Goal: Navigation & Orientation: Find specific page/section

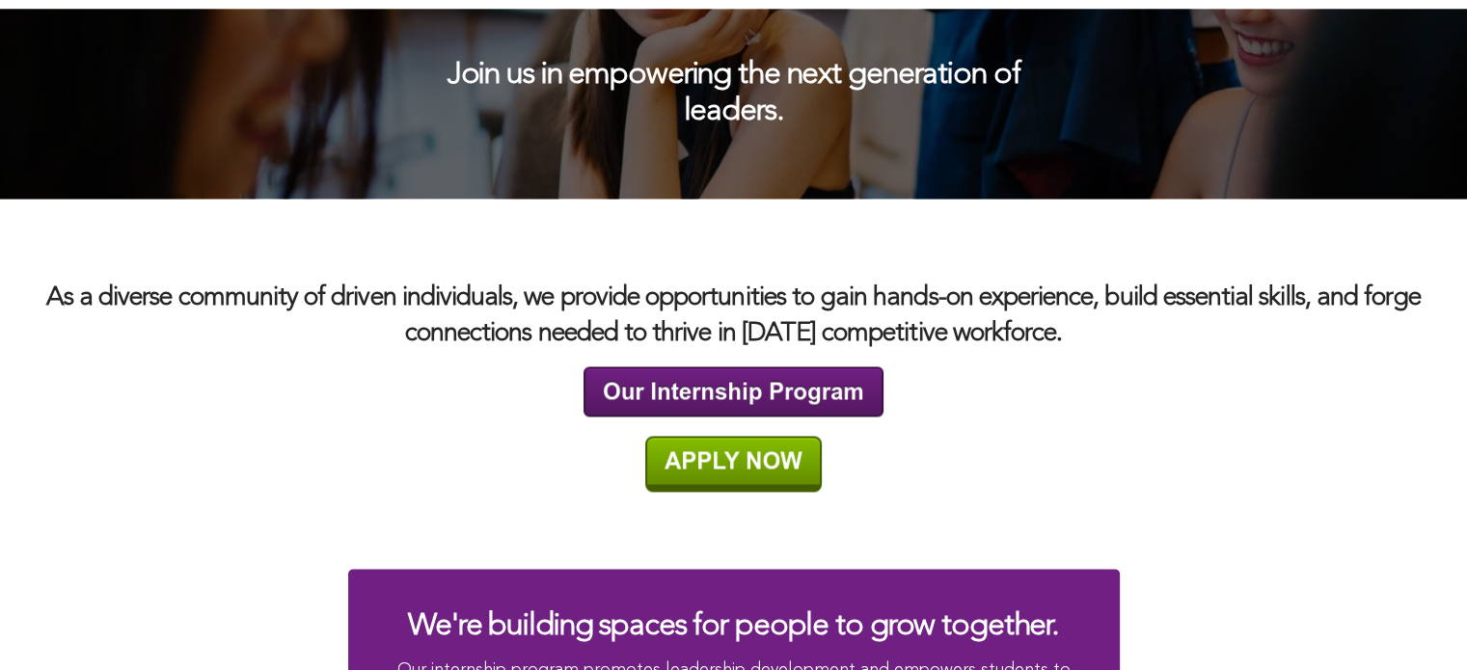
scroll to position [3320, 0]
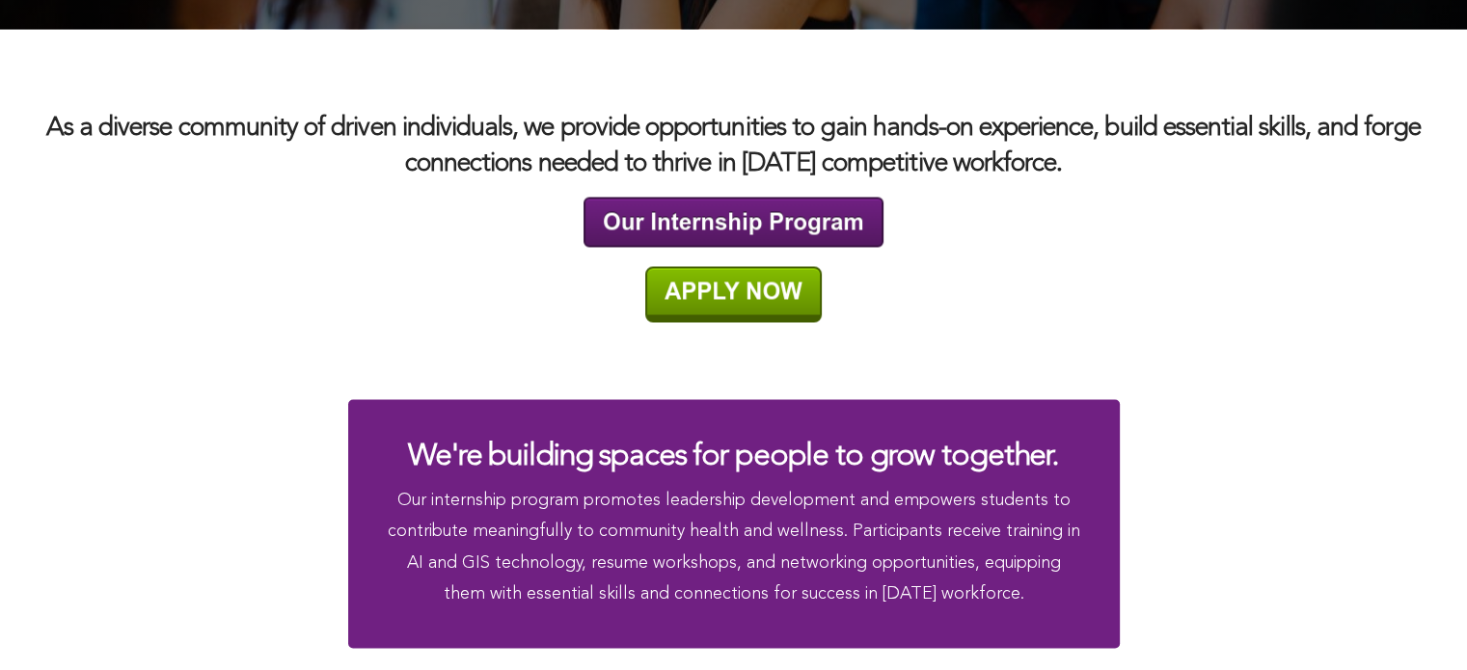
click at [736, 288] on img at bounding box center [733, 294] width 176 height 56
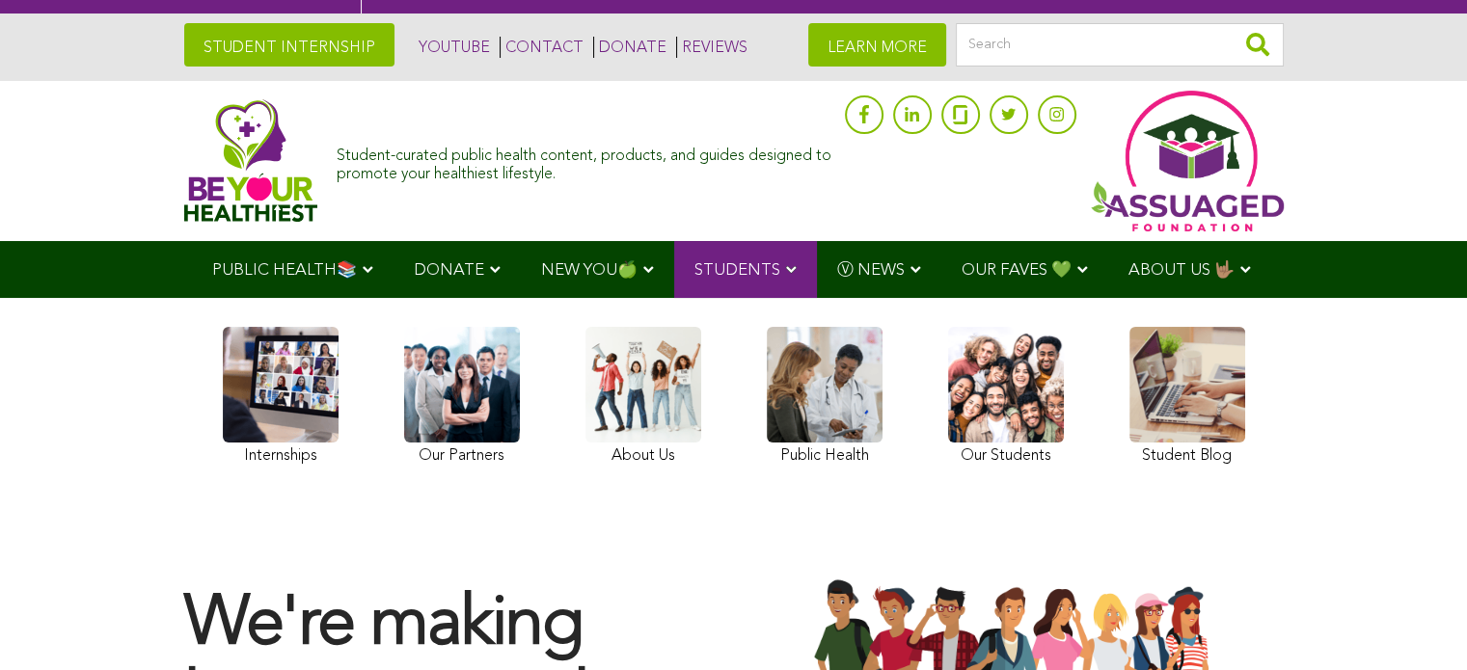
scroll to position [0, 0]
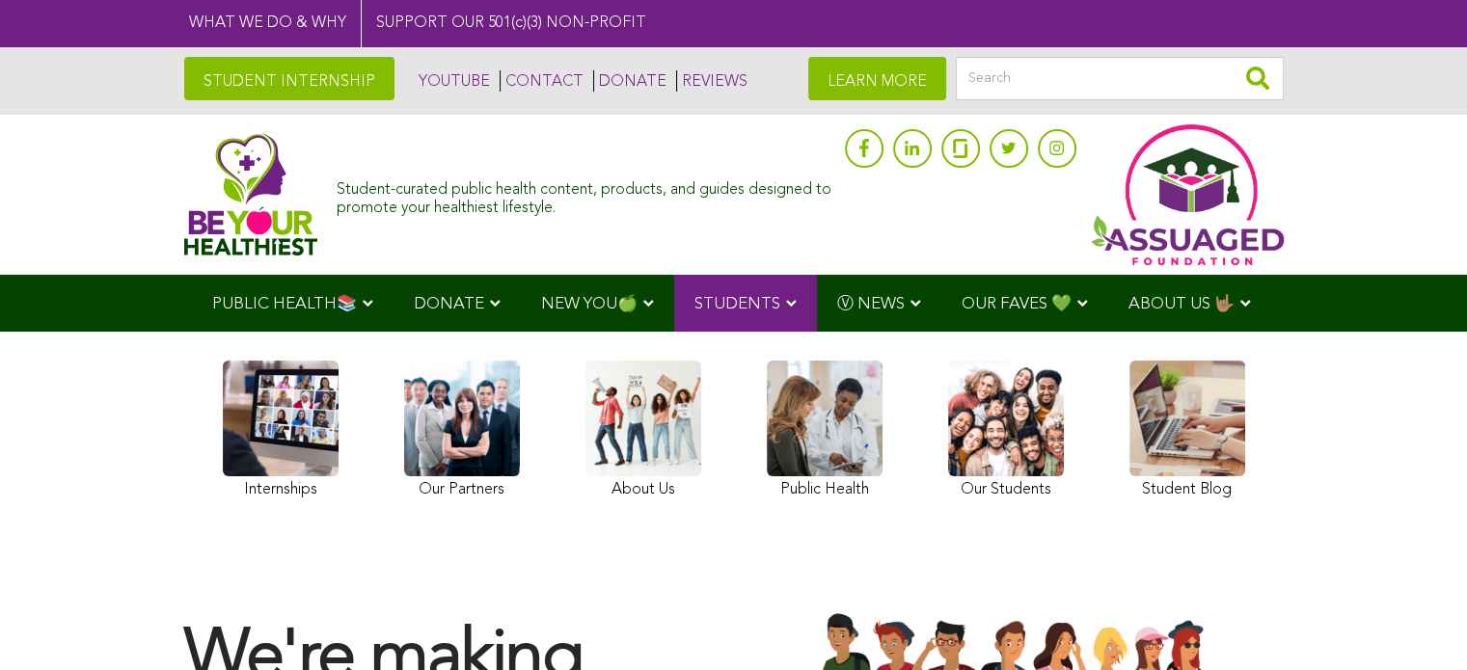
click at [221, 20] on link at bounding box center [733, 23] width 1467 height 47
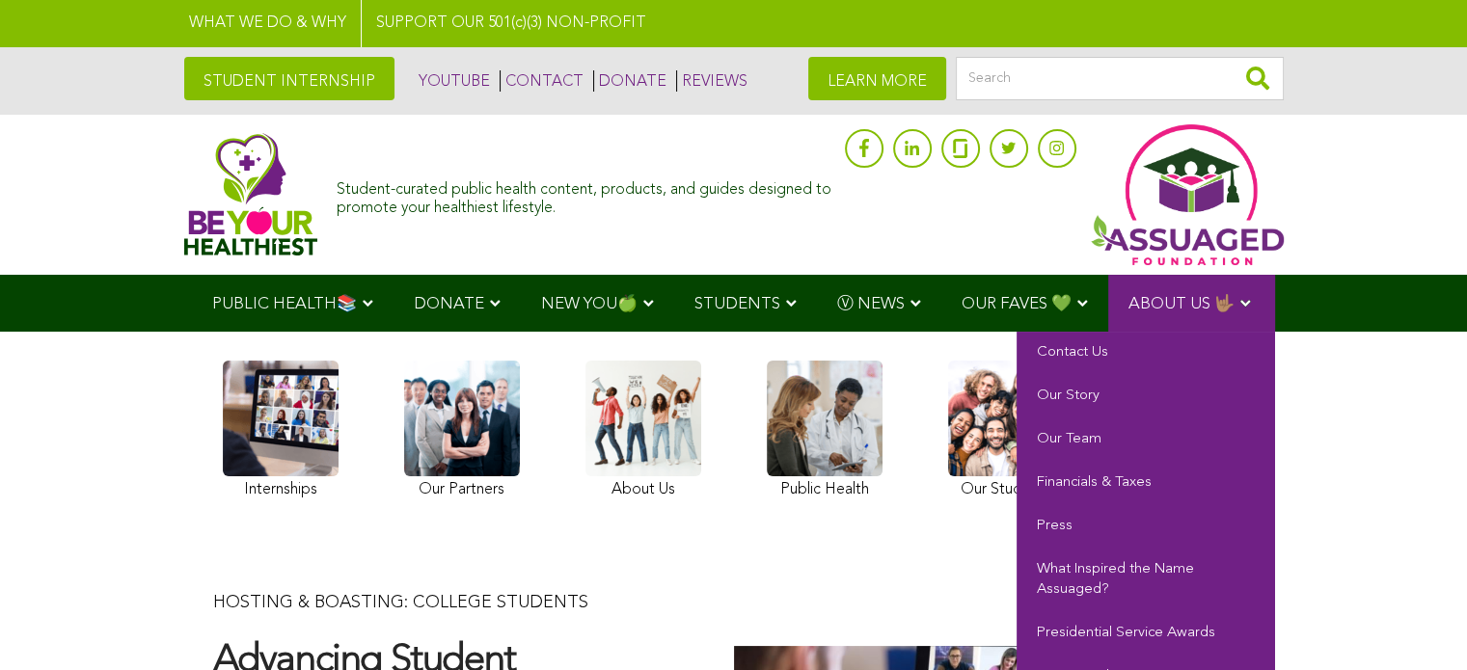
click at [1138, 302] on span "ABOUT US 🤟🏽" at bounding box center [1181, 304] width 106 height 16
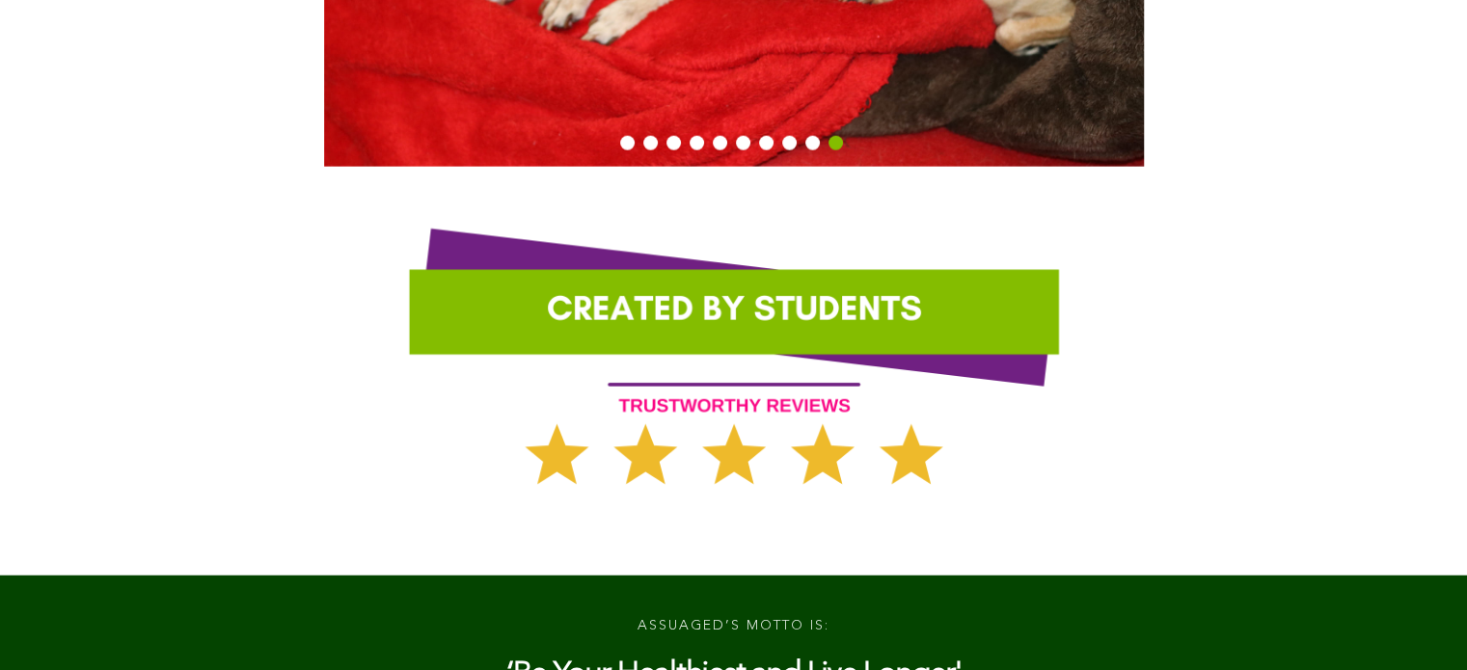
scroll to position [4771, 0]
